Goal: Find specific fact: Find specific fact

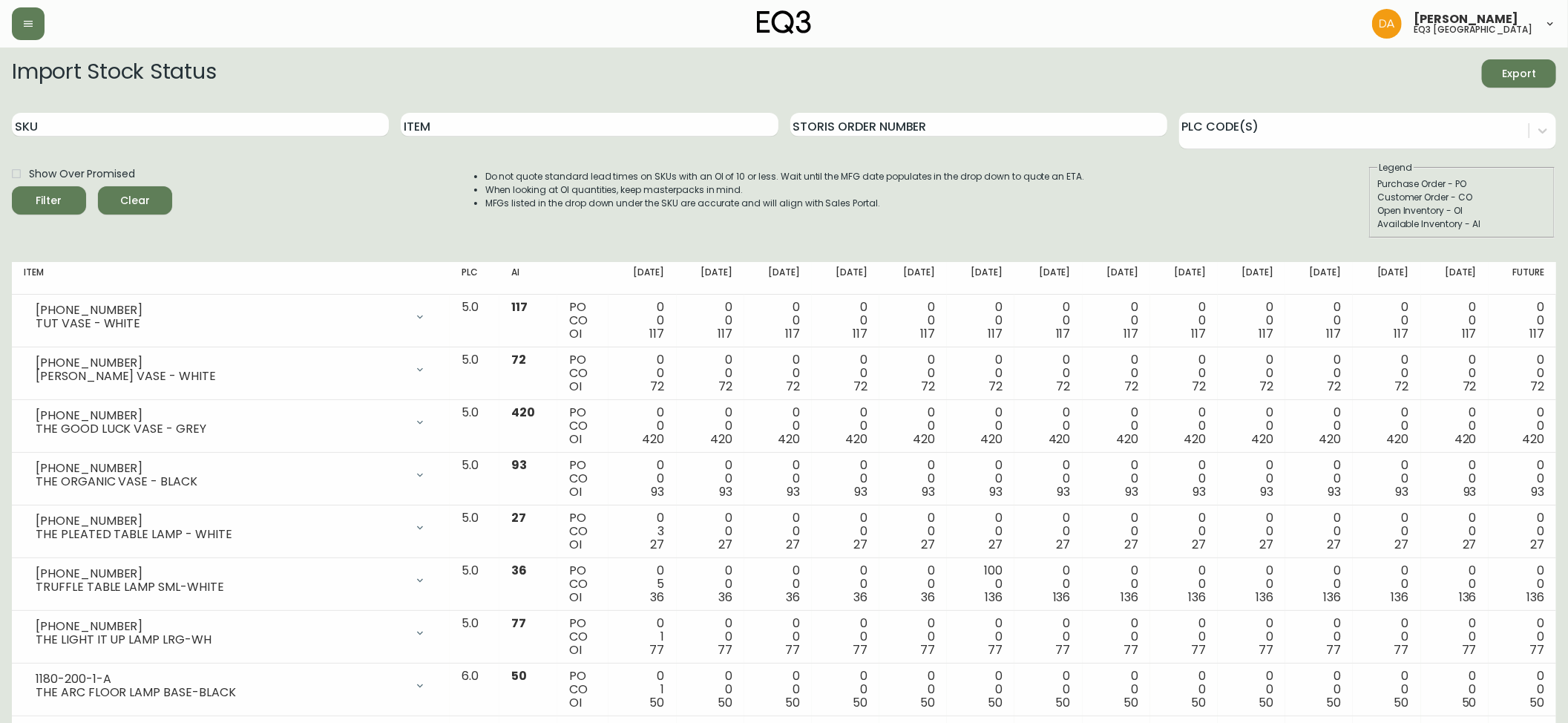
click at [556, 123] on input "Item" at bounding box center [589, 125] width 377 height 24
type input "[PERSON_NAME]"
click at [12, 186] on button "Filter" at bounding box center [49, 200] width 74 height 28
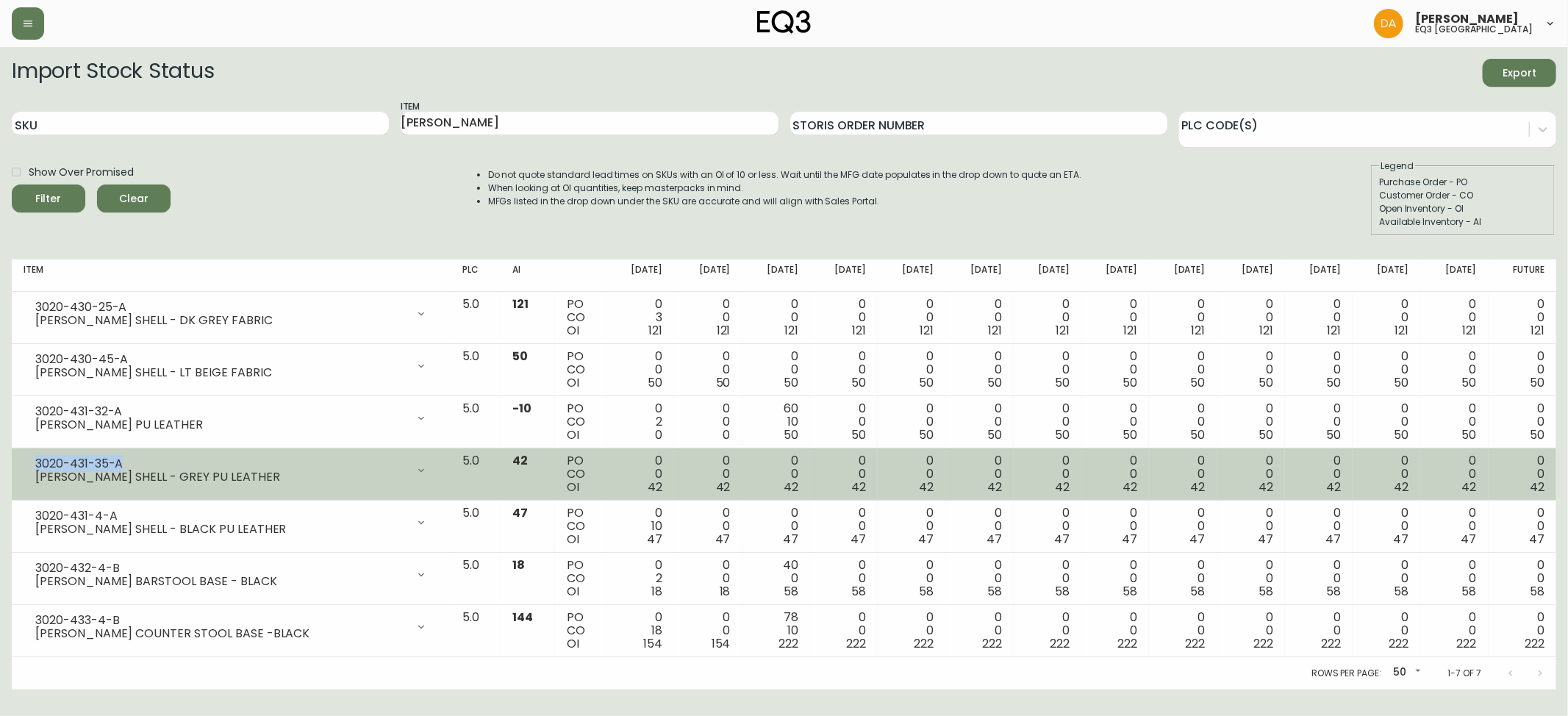
drag, startPoint x: 122, startPoint y: 462, endPoint x: 37, endPoint y: 465, distance: 85.1
click at [37, 465] on div "3020-431-35-A" at bounding box center [220, 463] width 371 height 14
copy div "3020-431-35-A"
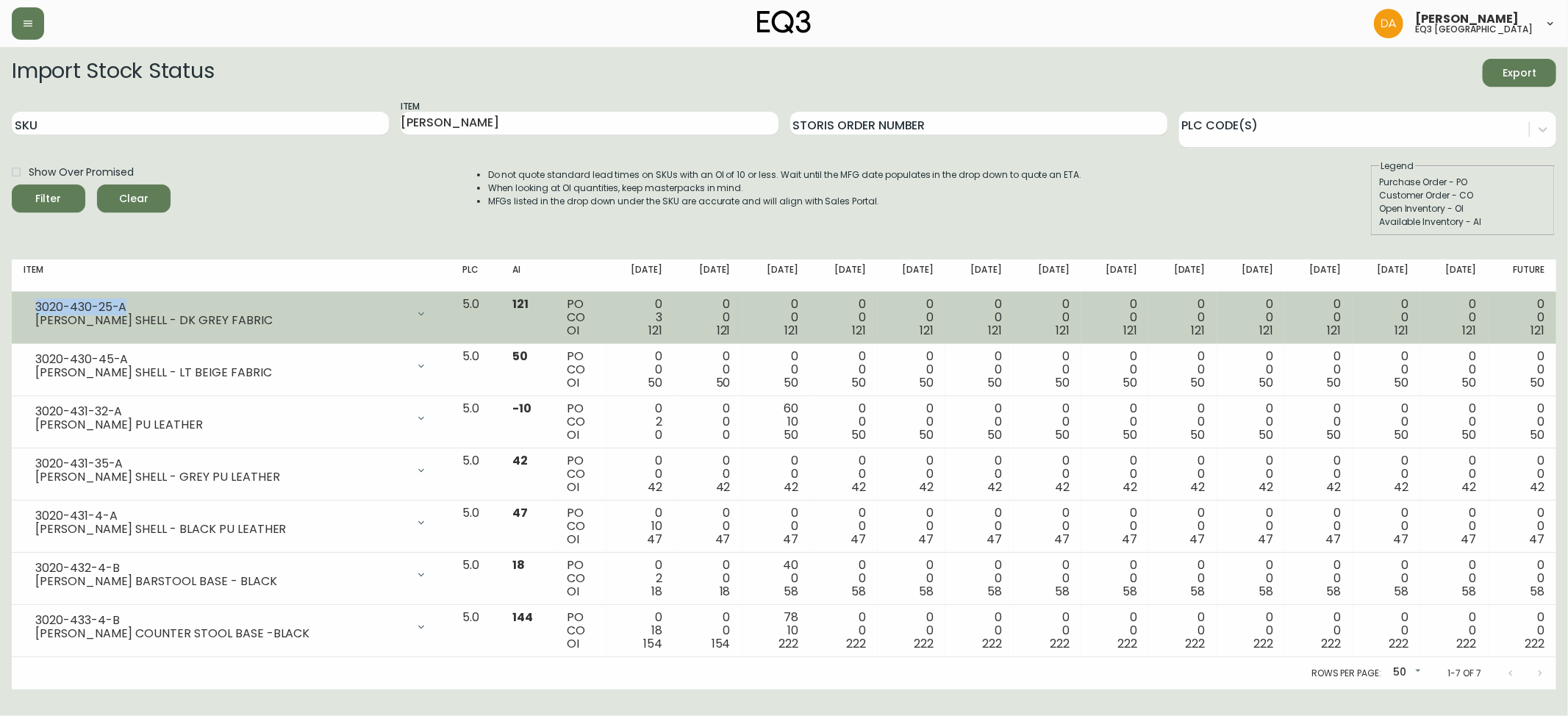
drag, startPoint x: 130, startPoint y: 303, endPoint x: 14, endPoint y: 309, distance: 116.2
click at [14, 309] on td "3020-430-25-A [PERSON_NAME] SHELL - DK GREY FABRIC Opening Balance 124 ( [DATE]…" at bounding box center [231, 318] width 439 height 52
copy div "3020-430-25-A"
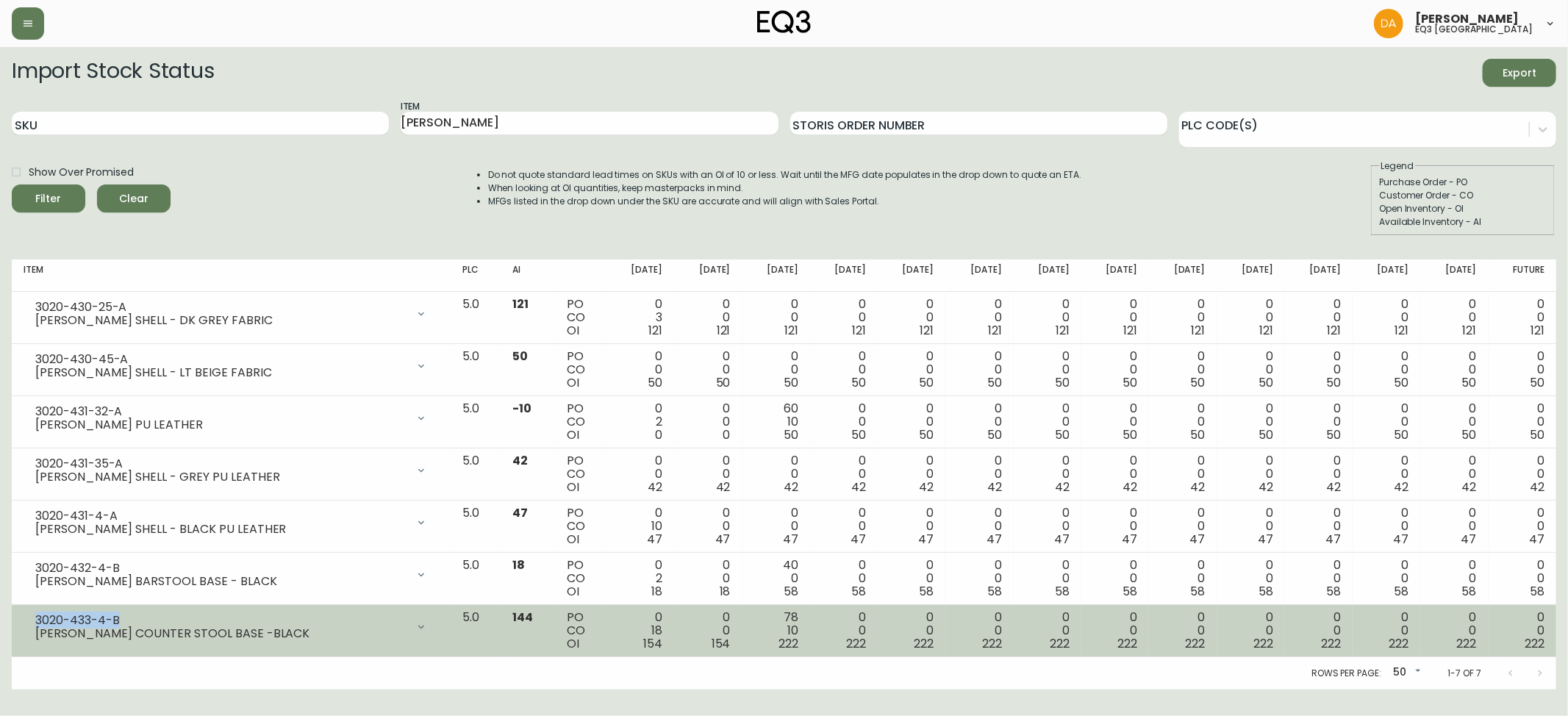
drag, startPoint x: 124, startPoint y: 617, endPoint x: 29, endPoint y: 612, distance: 95.1
click at [31, 612] on div "3020-433-4-B [PERSON_NAME] COUNTER STOOL BASE -BLACK" at bounding box center [231, 627] width 416 height 33
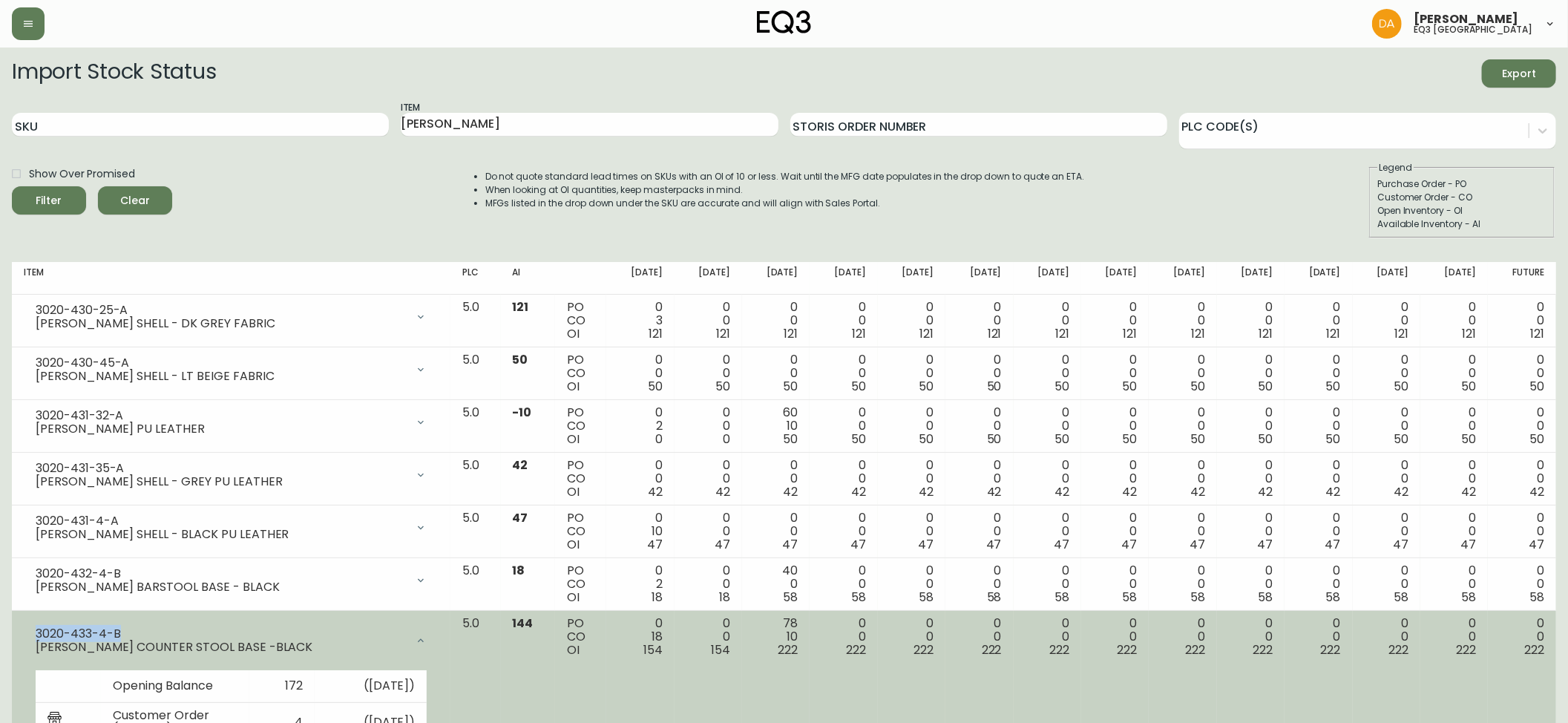
copy div "3020-433-4-B"
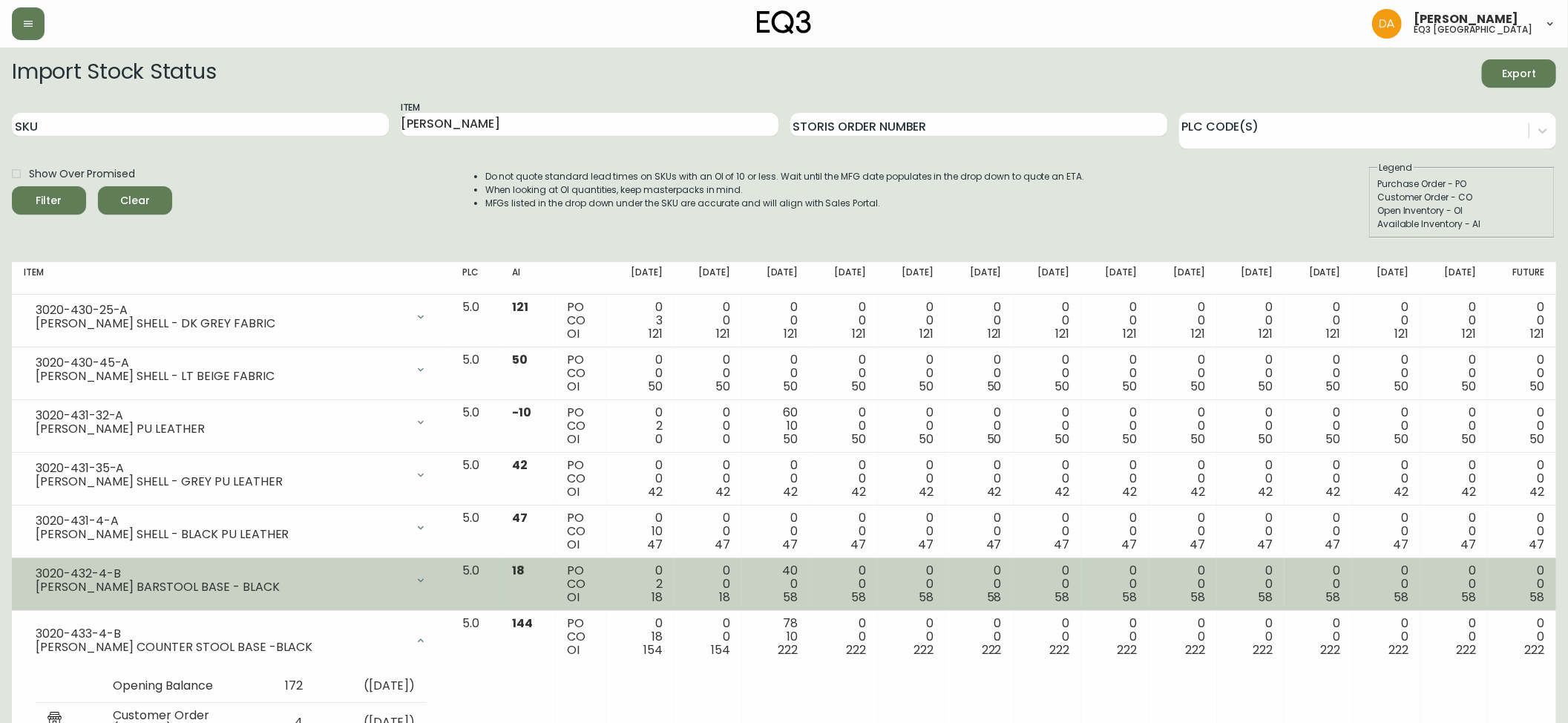
click at [132, 571] on div "3020-432-4-B" at bounding box center [221, 574] width 371 height 14
drag, startPoint x: 131, startPoint y: 571, endPoint x: 27, endPoint y: 574, distance: 104.0
click at [36, 574] on div "3020-432-4-B" at bounding box center [221, 574] width 371 height 14
copy div "3020-432-4-B"
